Goal: Task Accomplishment & Management: Manage account settings

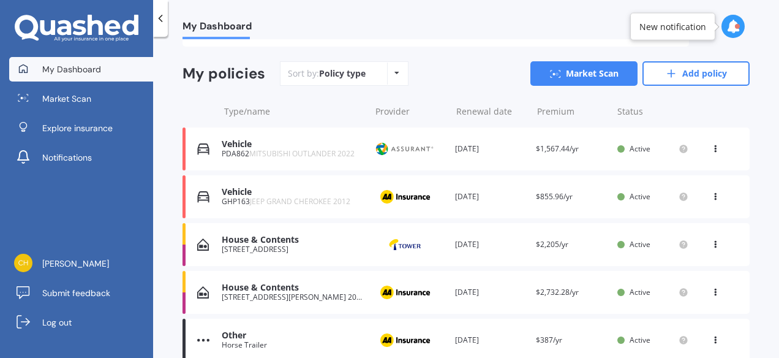
scroll to position [123, 0]
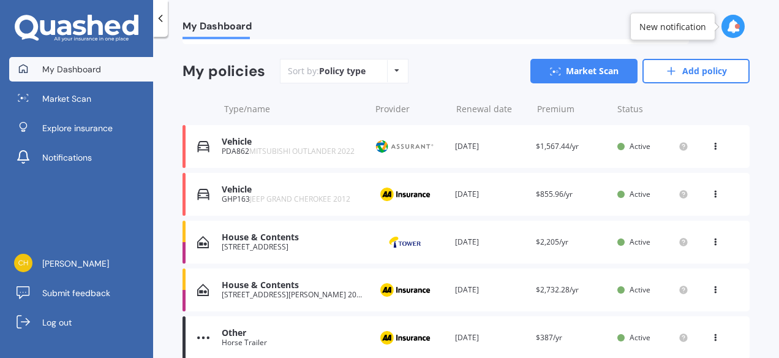
click at [711, 192] on icon at bounding box center [715, 191] width 9 height 7
click at [710, 192] on div "View option" at bounding box center [688, 194] width 121 height 22
click at [711, 192] on icon at bounding box center [715, 191] width 9 height 7
click at [710, 192] on div "View option" at bounding box center [688, 194] width 121 height 22
click at [295, 189] on div "Vehicle" at bounding box center [293, 189] width 143 height 10
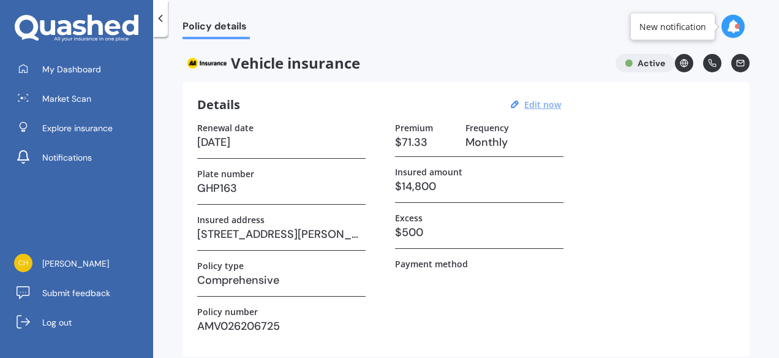
click at [550, 99] on u "Edit now" at bounding box center [543, 105] width 37 height 12
select select "22"
select select "02"
select select "2026"
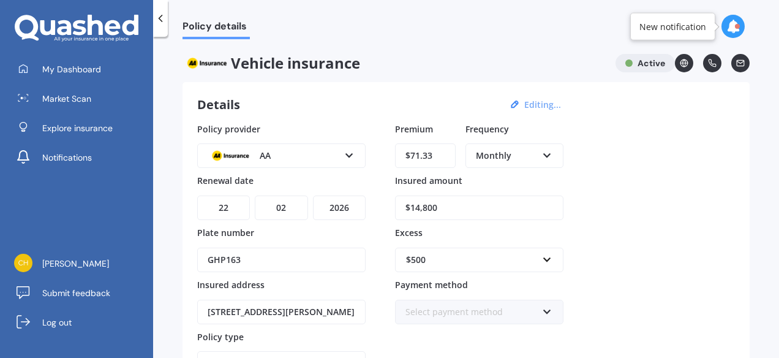
click at [292, 207] on select "MM 01 02 03 04 05 06 07 08 09 10 11 12" at bounding box center [281, 207] width 53 height 25
select select "11"
click at [255, 195] on select "MM 01 02 03 04 05 06 07 08 09 10 11 12" at bounding box center [281, 207] width 53 height 25
click at [354, 208] on select "YYYY 2027 2026 2025 2024 2023 2022 2021 2020 2019 2018 2017 2016 2015 2014 2013…" at bounding box center [339, 207] width 53 height 25
select select "2025"
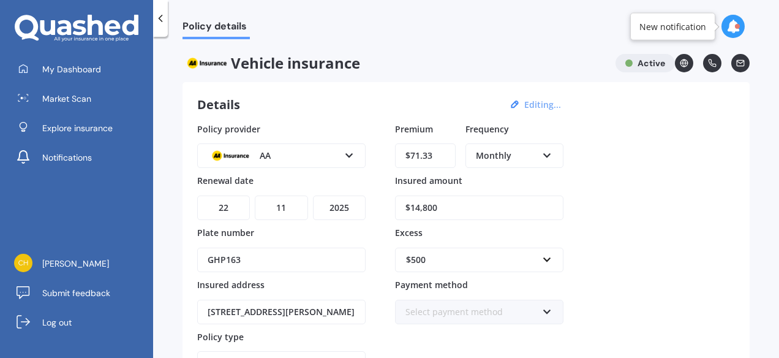
click at [313, 195] on select "YYYY 2027 2026 2025 2024 2023 2022 2021 2020 2019 2018 2017 2016 2015 2014 2013…" at bounding box center [339, 207] width 53 height 25
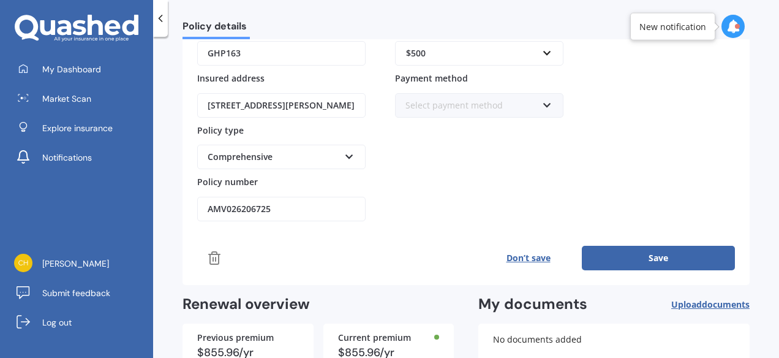
scroll to position [289, 0]
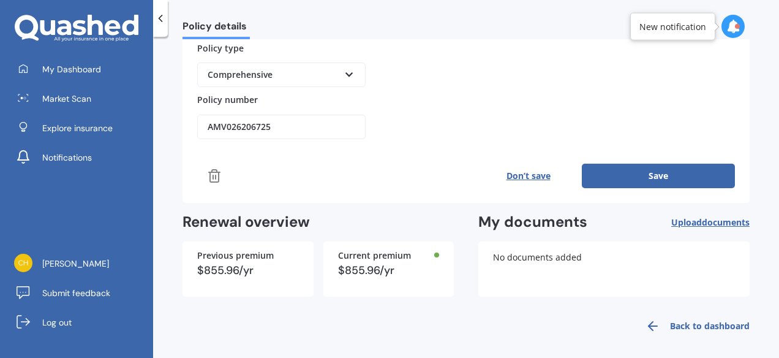
click at [661, 167] on button "Save" at bounding box center [658, 176] width 153 height 25
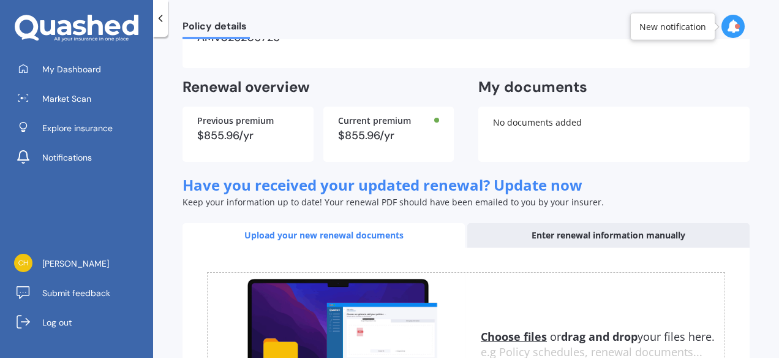
click at [580, 233] on div "Enter renewal information manually" at bounding box center [609, 235] width 282 height 25
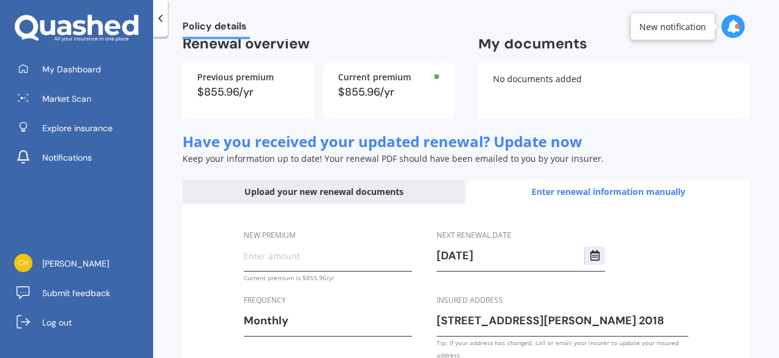
scroll to position [350, 0]
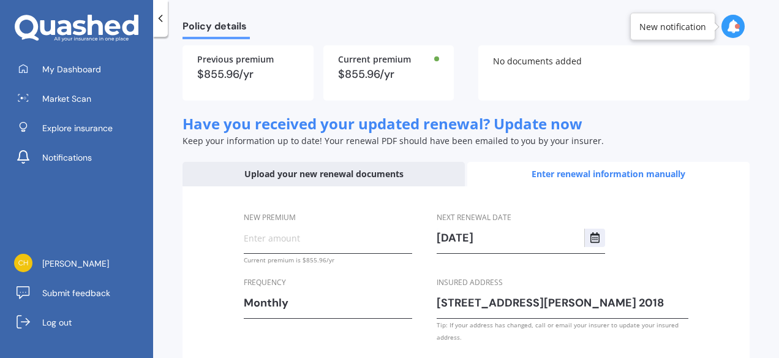
click at [289, 240] on input "New premium" at bounding box center [328, 238] width 169 height 18
click at [328, 236] on input "New premium" at bounding box center [328, 238] width 169 height 18
type input "$79.14"
click at [335, 306] on div "Monthly" at bounding box center [320, 303] width 153 height 18
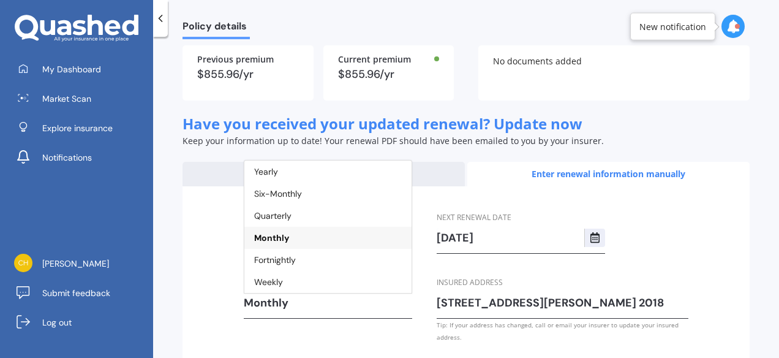
click at [668, 246] on div "Next renewal date 22/11/2026 Insured address 32 Toomer Place, Beachlands 2018 T…" at bounding box center [563, 277] width 252 height 132
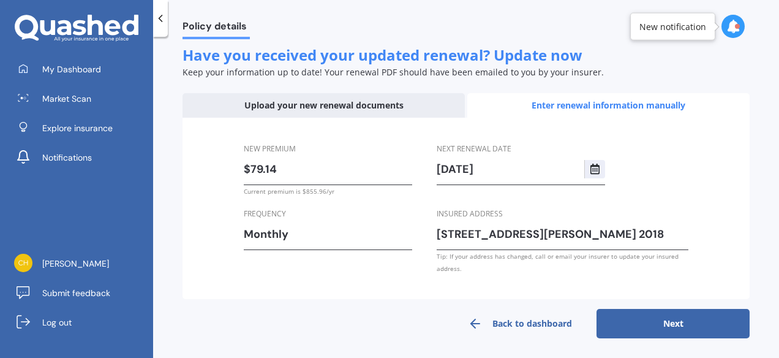
scroll to position [420, 0]
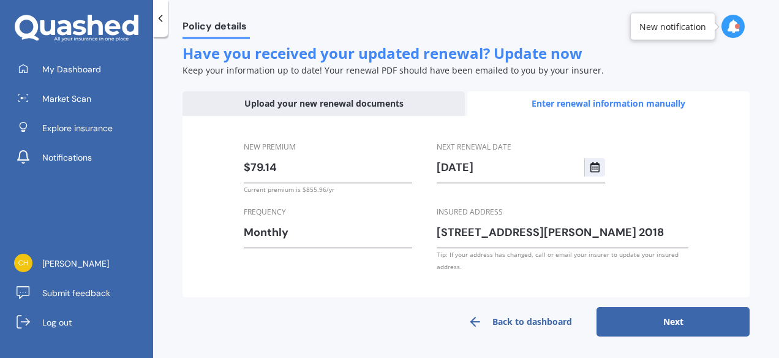
click at [689, 317] on button "Next" at bounding box center [673, 321] width 153 height 29
select select "22"
select select "11"
select select "2026"
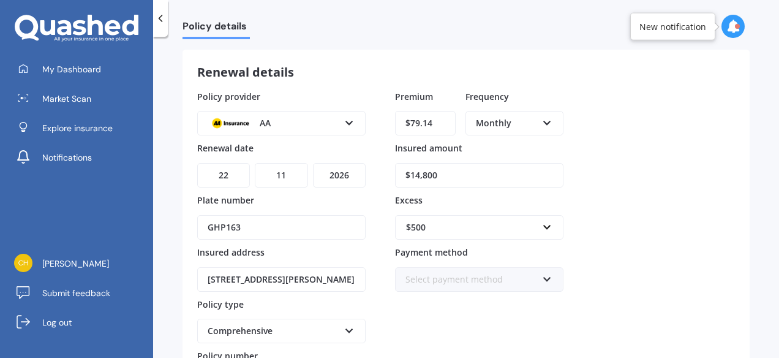
scroll to position [43, 0]
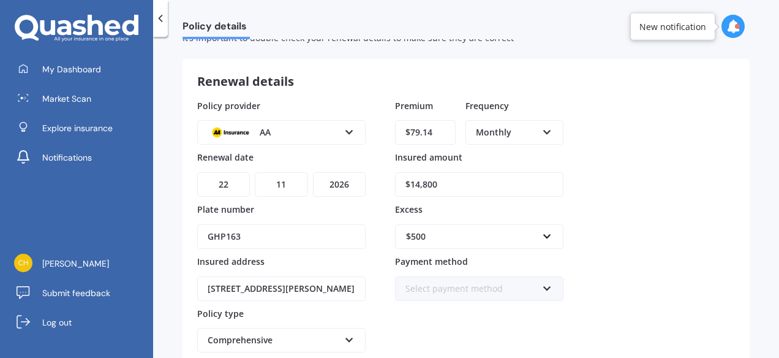
click at [417, 180] on input "$14,800" at bounding box center [479, 184] width 169 height 25
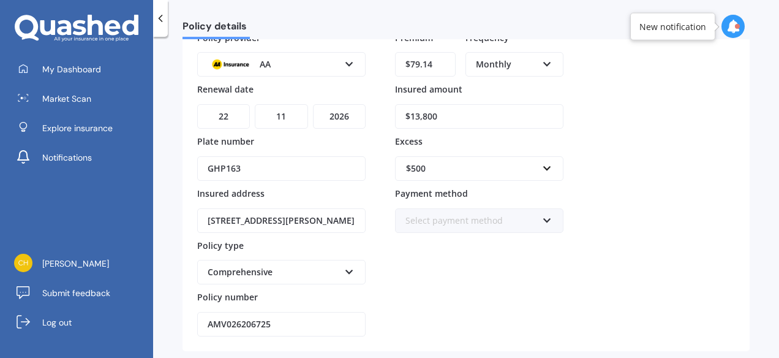
scroll to position [165, 0]
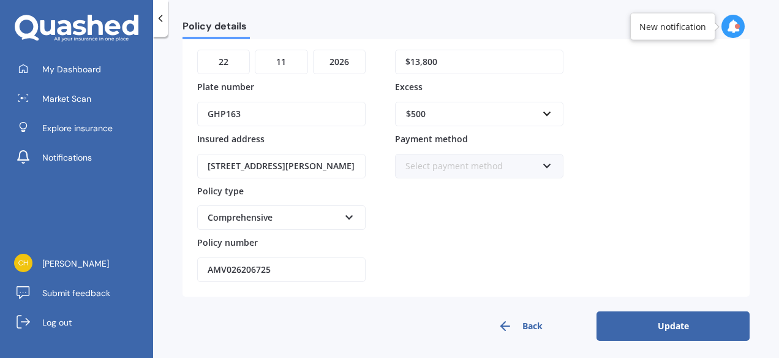
type input "$13,800"
click at [684, 320] on button "Update" at bounding box center [673, 325] width 153 height 29
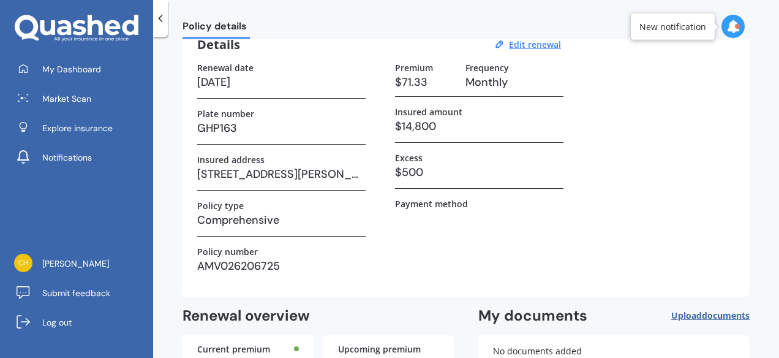
scroll to position [36, 0]
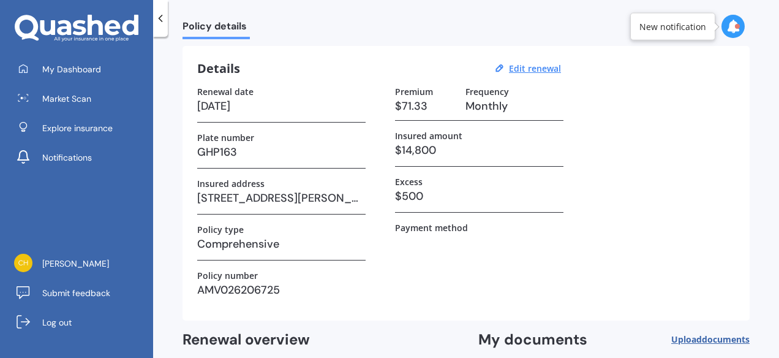
click at [734, 27] on icon at bounding box center [733, 26] width 13 height 13
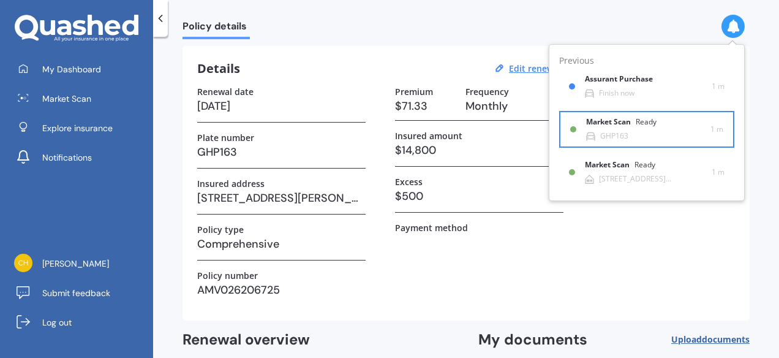
click at [638, 137] on div "Market Scan Ready GHP163" at bounding box center [648, 129] width 124 height 23
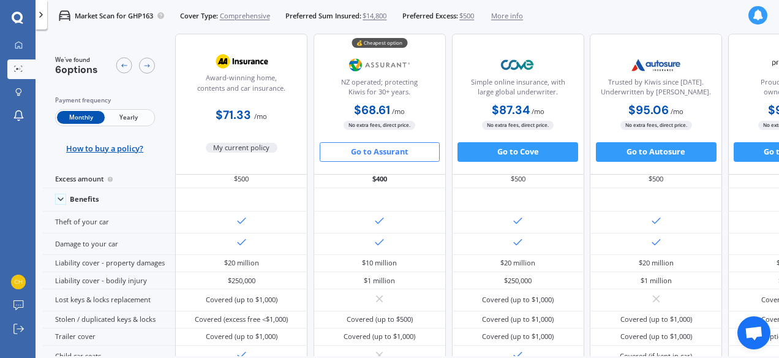
scroll to position [230, 0]
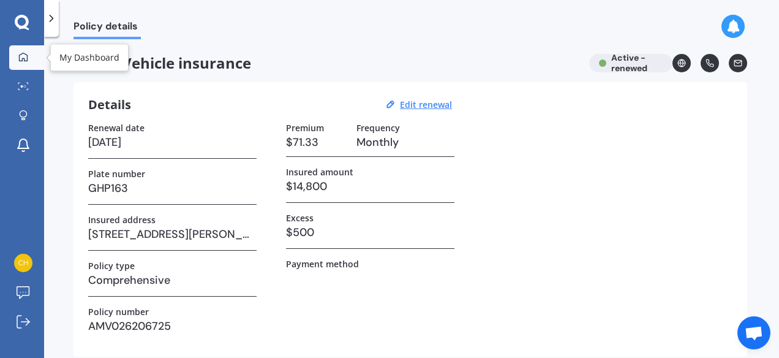
click at [25, 57] on icon at bounding box center [23, 57] width 10 height 10
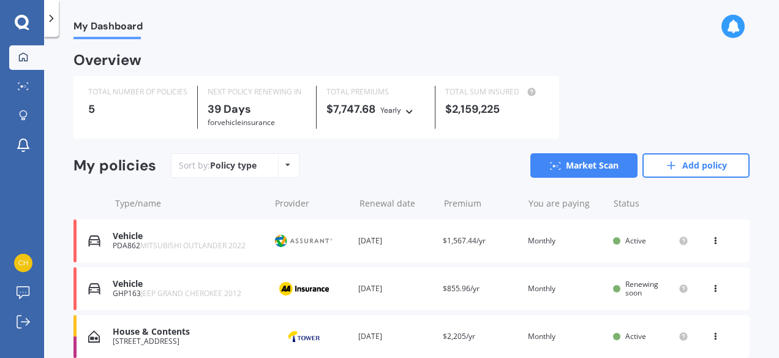
scroll to position [61, 0]
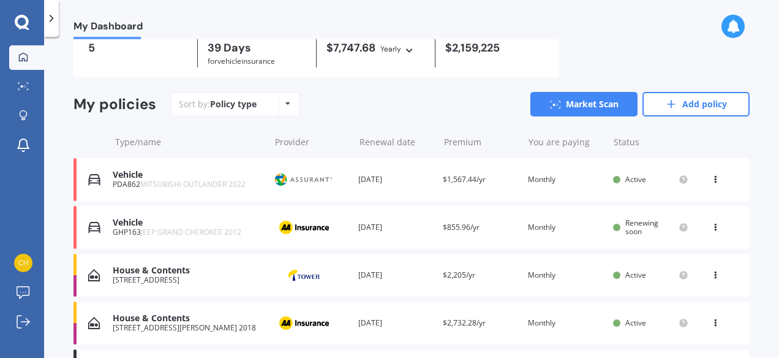
click at [626, 230] on span "Renewing soon" at bounding box center [642, 227] width 33 height 19
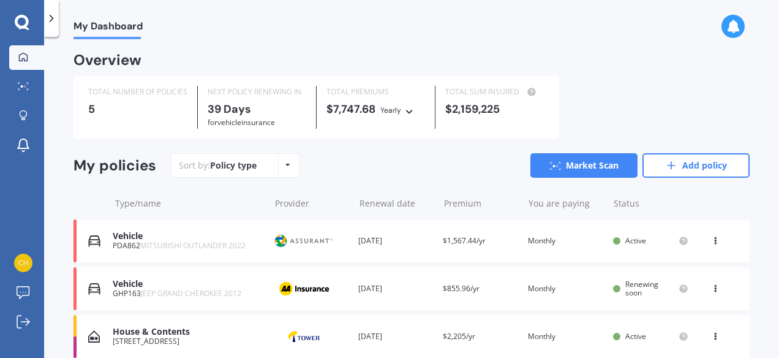
click at [136, 287] on div "Vehicle" at bounding box center [188, 284] width 151 height 10
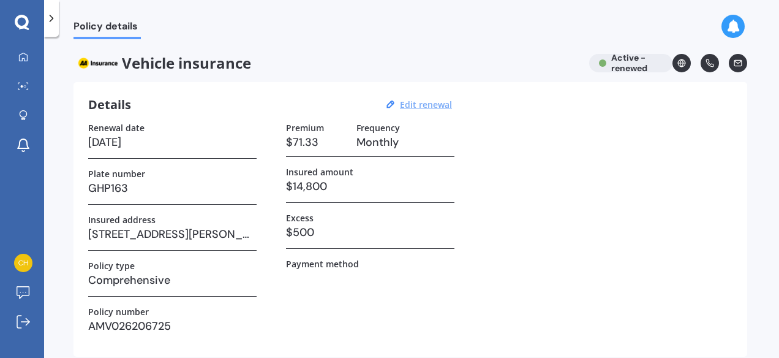
click at [417, 102] on u "Edit renewal" at bounding box center [426, 105] width 52 height 12
select select "22"
select select "11"
select select "2026"
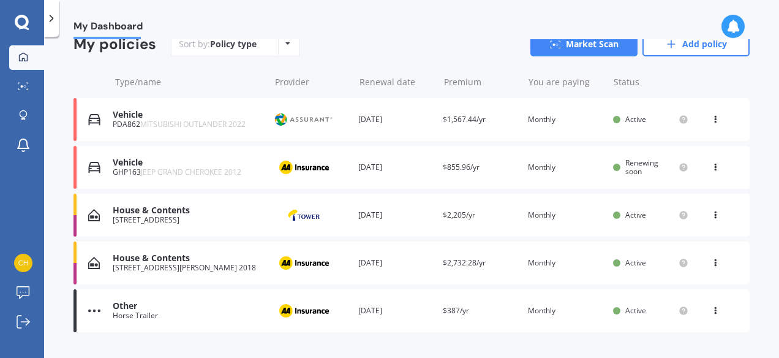
scroll to position [123, 0]
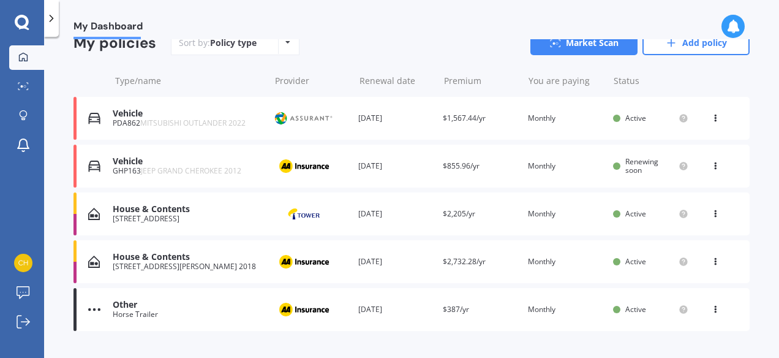
click at [203, 265] on div "32 Toomer Place, Beachlands 2018" at bounding box center [188, 266] width 151 height 9
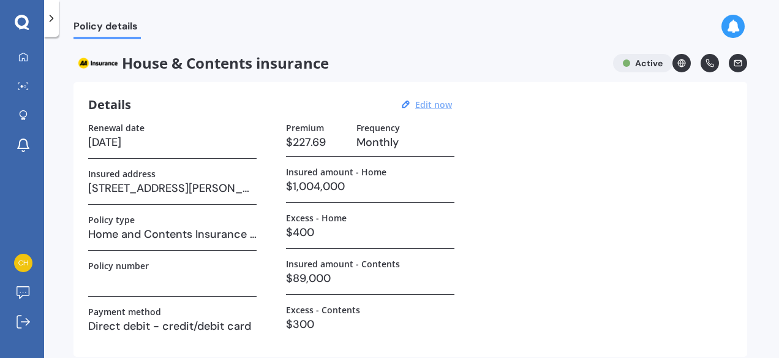
click at [425, 106] on u "Edit now" at bounding box center [433, 105] width 37 height 12
select select "19"
select select "03"
select select "2026"
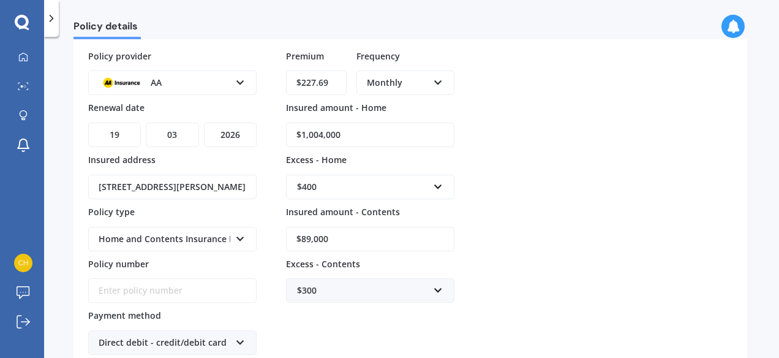
scroll to position [123, 0]
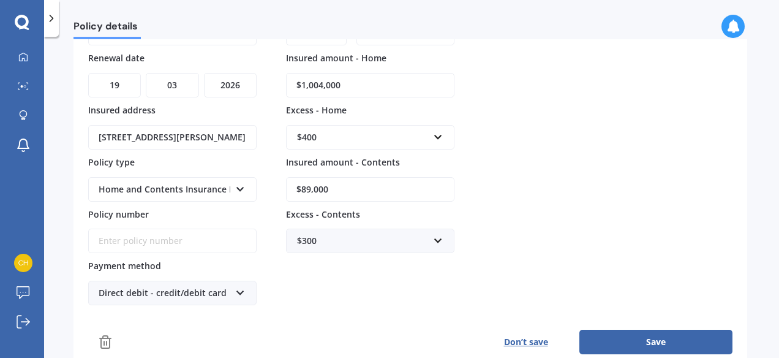
click at [363, 81] on input "$1,004,000" at bounding box center [370, 85] width 169 height 25
drag, startPoint x: 363, startPoint y: 81, endPoint x: 240, endPoint y: 80, distance: 123.2
click at [240, 80] on div "Policy provider AA AA AMI AMP ANZ ASB Ando BNZ Co-Operative Bank FMG Initio Kiw…" at bounding box center [410, 153] width 645 height 306
type input "$1,048,000"
click at [131, 79] on select "DD 01 02 03 04 05 06 07 08 09 10 11 12 13 14 15 16 17 18 19 20 21 22 23 24 25 2…" at bounding box center [114, 85] width 53 height 25
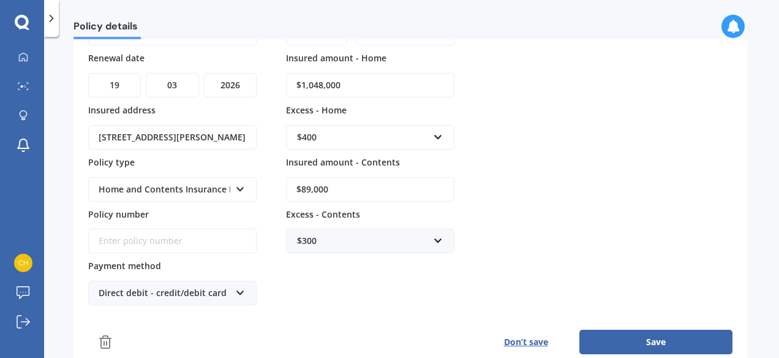
select select "22"
click at [88, 73] on select "DD 01 02 03 04 05 06 07 08 09 10 11 12 13 14 15 16 17 18 19 20 21 22 23 24 25 2…" at bounding box center [114, 85] width 53 height 25
click at [190, 77] on select "MM 01 02 03 04 05 06 07 08 09 10 11 12" at bounding box center [172, 85] width 53 height 25
select select "11"
click at [146, 73] on select "MM 01 02 03 04 05 06 07 08 09 10 11 12" at bounding box center [172, 85] width 53 height 25
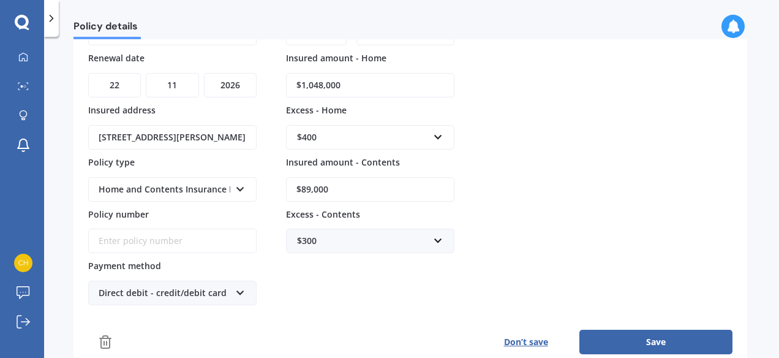
click at [246, 83] on select "YYYY 2027 2026 2025 2024 2023 2022 2021 2020 2019 2018 2017 2016 2015 2014 2013…" at bounding box center [230, 85] width 53 height 25
select select "2025"
click at [204, 73] on select "YYYY 2027 2026 2025 2024 2023 2022 2021 2020 2019 2018 2017 2016 2015 2014 2013…" at bounding box center [230, 85] width 53 height 25
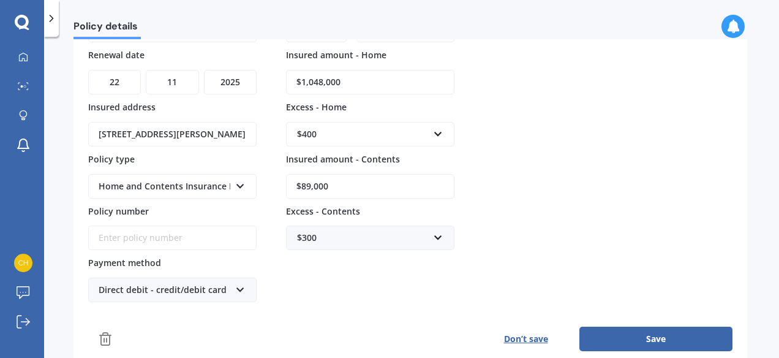
scroll to position [184, 0]
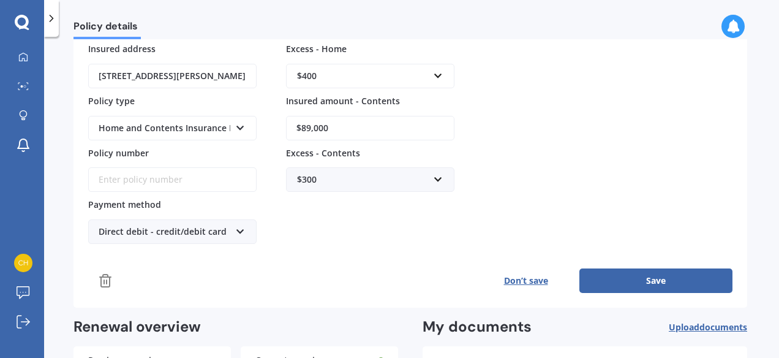
click at [668, 278] on button "Save" at bounding box center [656, 280] width 153 height 25
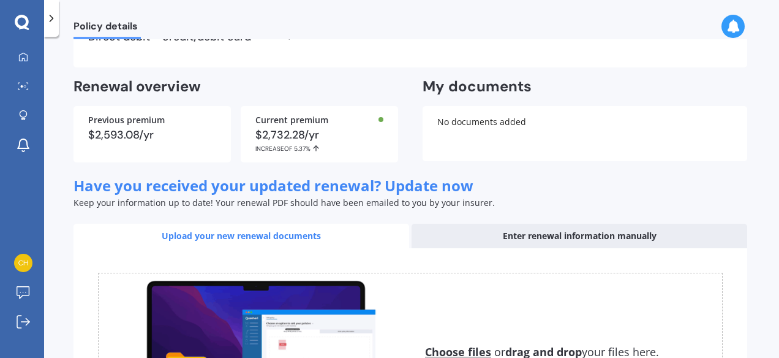
scroll to position [306, 0]
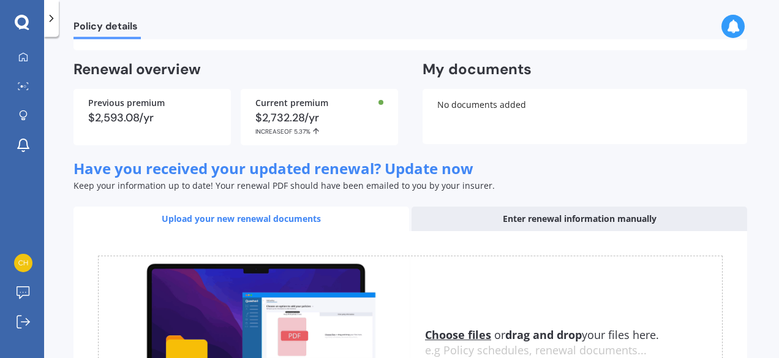
click at [555, 218] on div "Enter renewal information manually" at bounding box center [580, 218] width 336 height 25
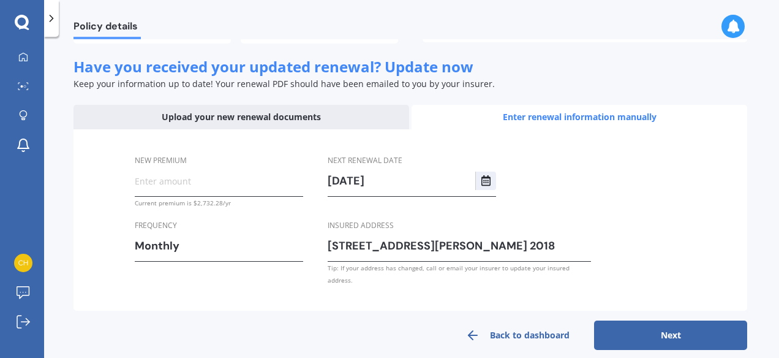
scroll to position [409, 0]
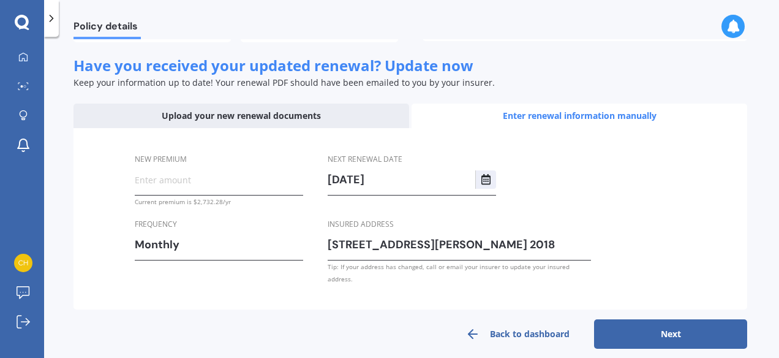
click at [179, 184] on input "New premium" at bounding box center [219, 179] width 169 height 18
type input "$225.41"
click at [635, 321] on button "Next" at bounding box center [670, 333] width 153 height 29
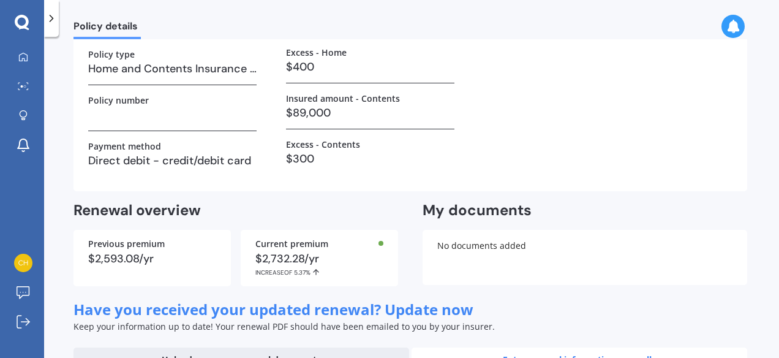
select select "22"
select select "11"
select select "2026"
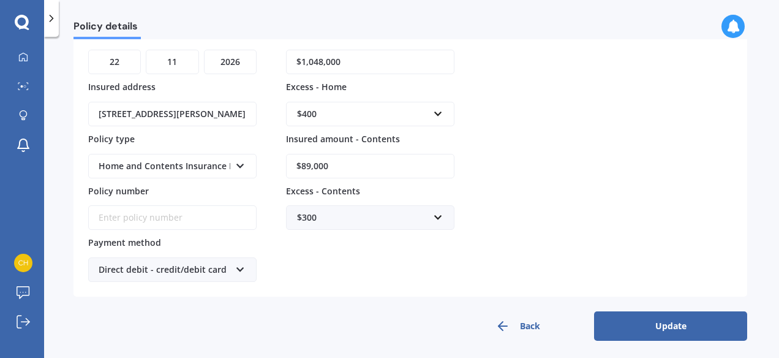
click at [372, 163] on input "$89,000" at bounding box center [370, 166] width 169 height 25
type input "$8"
type input "$98,564"
click at [650, 322] on button "Update" at bounding box center [670, 325] width 153 height 29
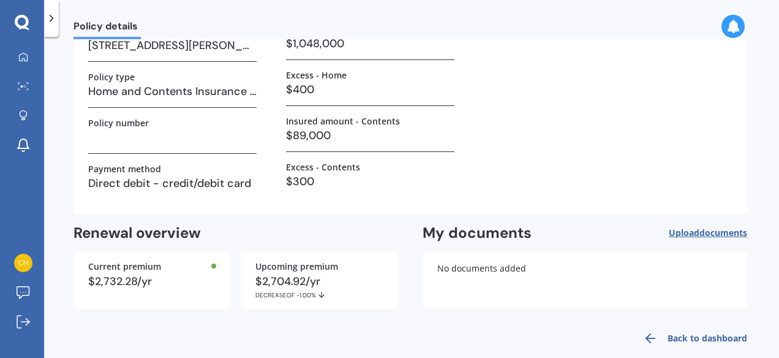
scroll to position [159, 0]
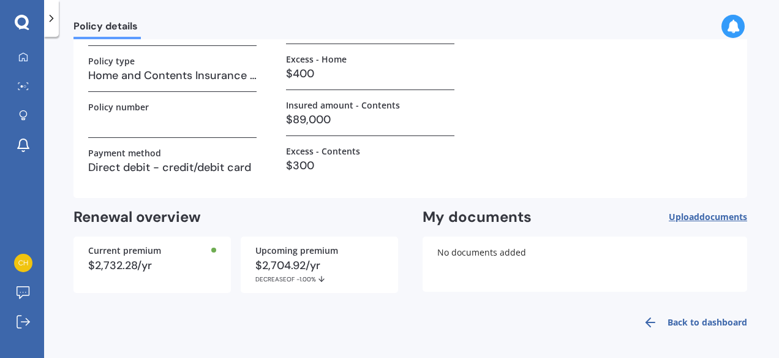
click at [701, 324] on link "Back to dashboard" at bounding box center [692, 322] width 112 height 29
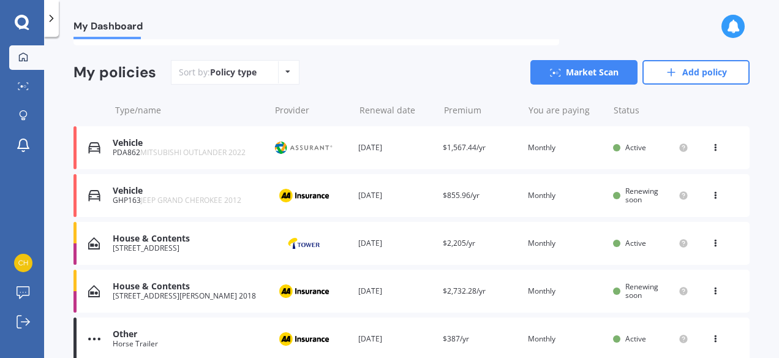
scroll to position [123, 0]
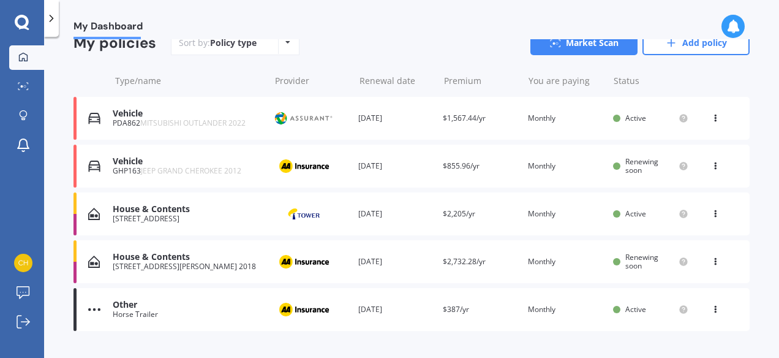
click at [631, 267] on span "Renewing soon" at bounding box center [642, 261] width 33 height 19
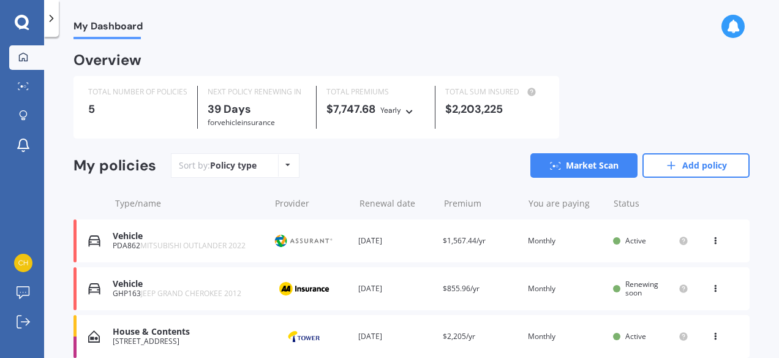
click at [737, 26] on icon at bounding box center [733, 26] width 13 height 13
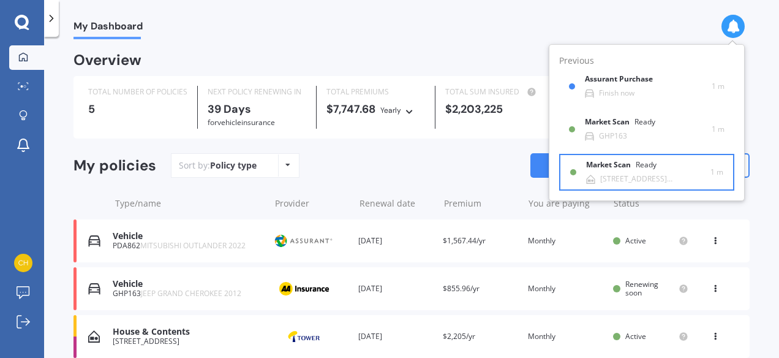
click at [650, 172] on div "Market Scan Ready" at bounding box center [628, 167] width 85 height 13
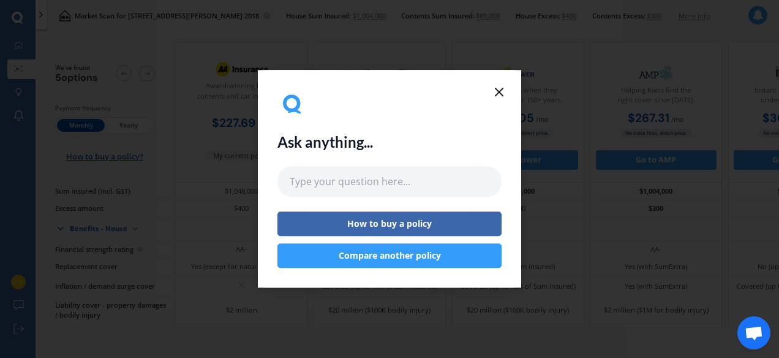
click at [499, 92] on line at bounding box center [499, 91] width 7 height 7
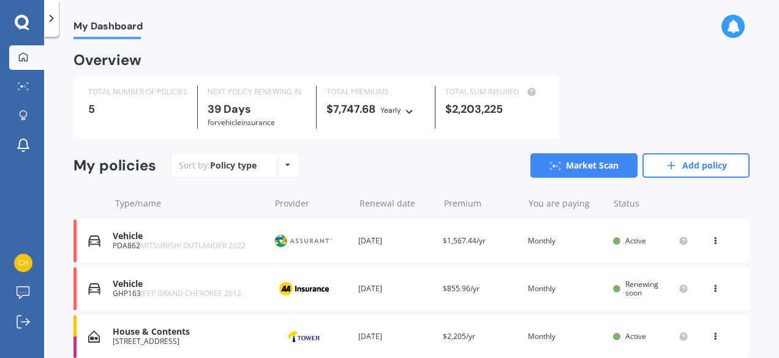
click at [731, 25] on icon at bounding box center [733, 26] width 13 height 13
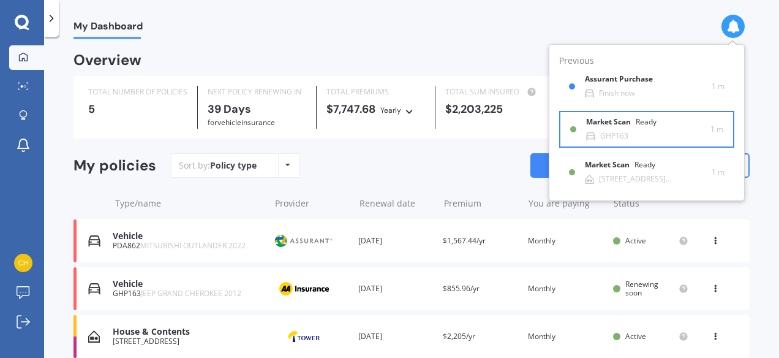
click at [662, 131] on div "Market Scan Ready" at bounding box center [628, 124] width 85 height 13
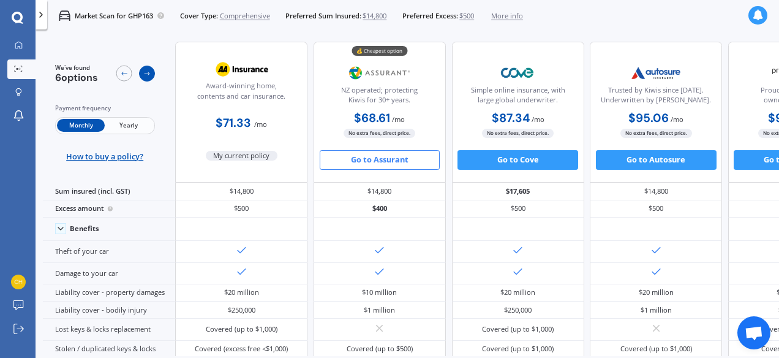
click at [145, 72] on icon at bounding box center [147, 74] width 8 height 8
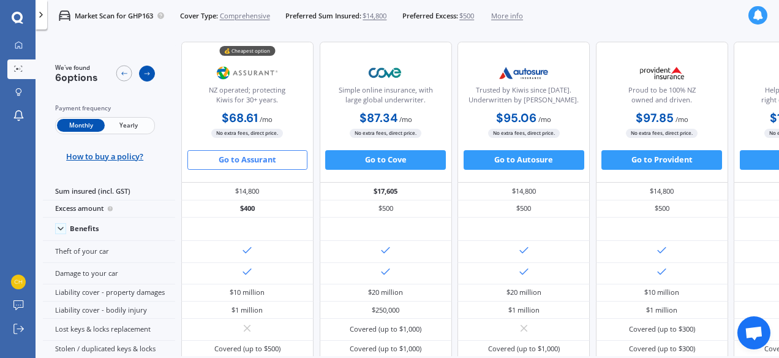
click at [145, 72] on icon at bounding box center [147, 74] width 8 height 8
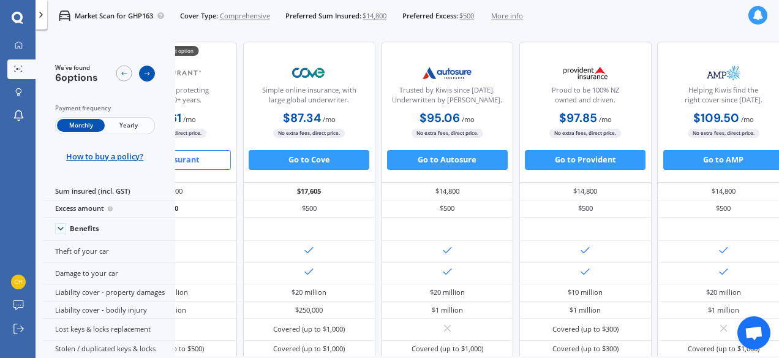
scroll to position [0, 281]
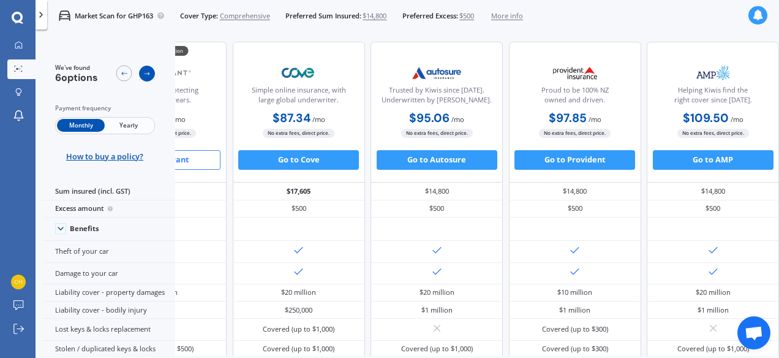
click at [146, 72] on icon at bounding box center [147, 74] width 8 height 8
click at [126, 72] on icon at bounding box center [124, 74] width 8 height 8
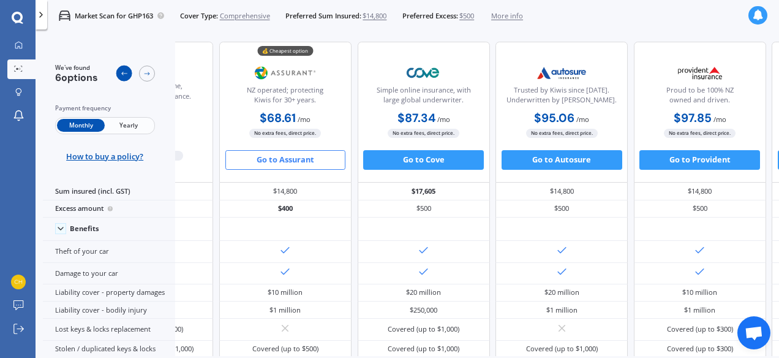
scroll to position [0, 115]
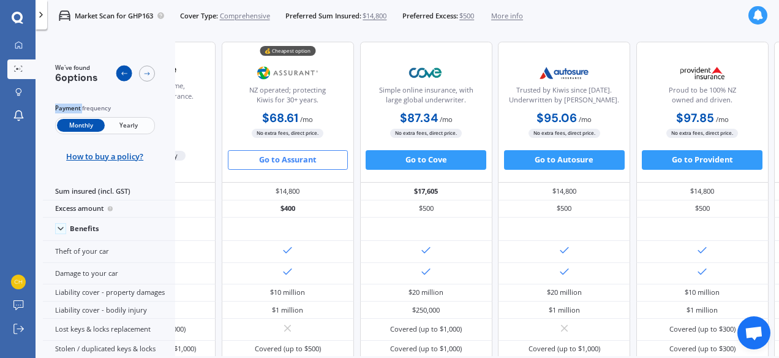
click at [126, 72] on icon at bounding box center [124, 74] width 8 height 8
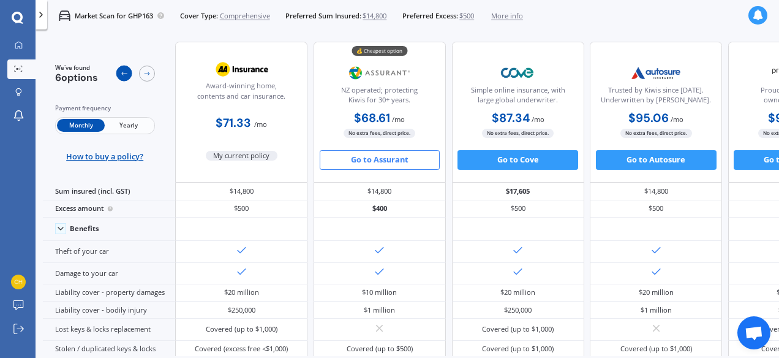
click at [126, 72] on icon at bounding box center [124, 74] width 8 height 8
click at [18, 48] on icon at bounding box center [19, 45] width 8 height 8
